Goal: Task Accomplishment & Management: Manage account settings

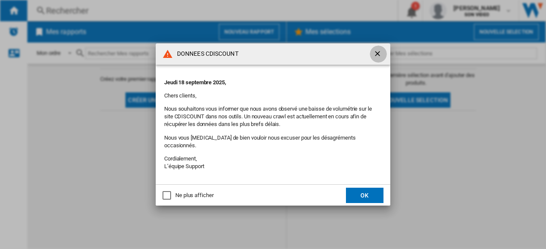
click at [377, 56] on ng-md-icon "getI18NText('BUTTONS.CLOSE_DIALOG')" at bounding box center [378, 54] width 10 height 10
click at [367, 196] on button "OK" at bounding box center [365, 195] width 38 height 15
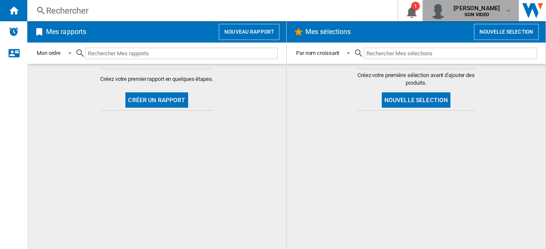
click at [492, 13] on span "SON VIDEO" at bounding box center [476, 14] width 46 height 5
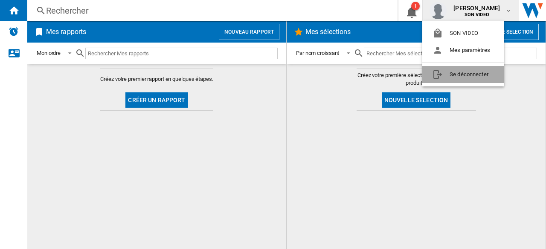
click at [465, 72] on button "Se déconnecter" at bounding box center [463, 74] width 82 height 17
